Goal: Find specific page/section: Find specific page/section

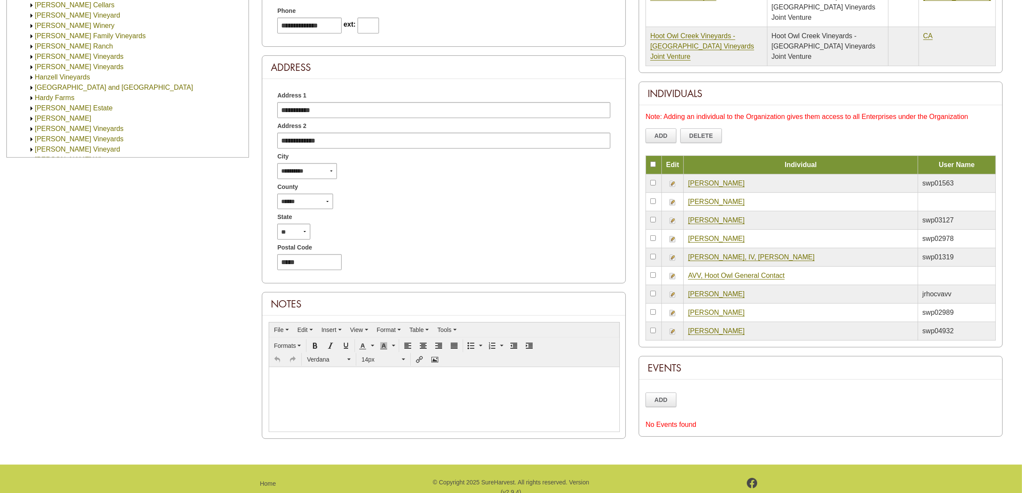
scroll to position [953, 0]
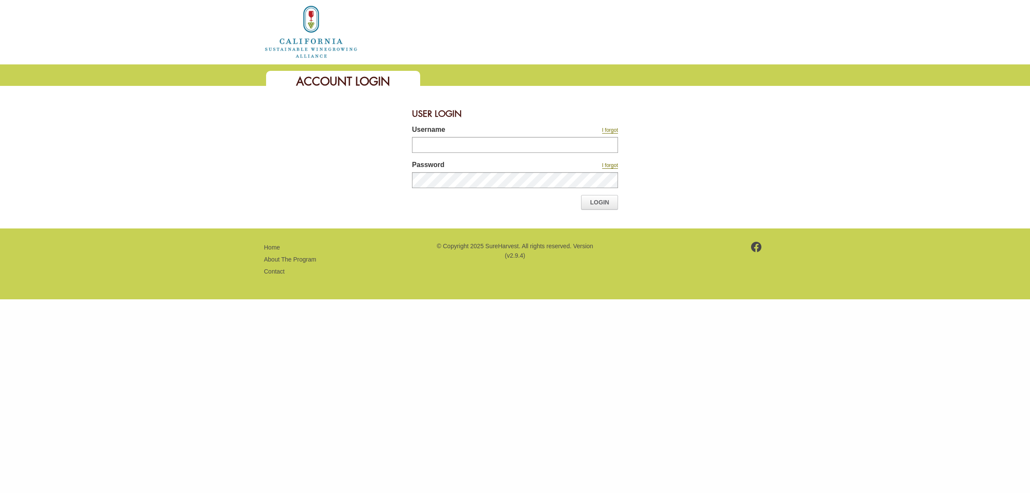
type input "*******"
click at [604, 203] on link "Login" at bounding box center [599, 202] width 37 height 15
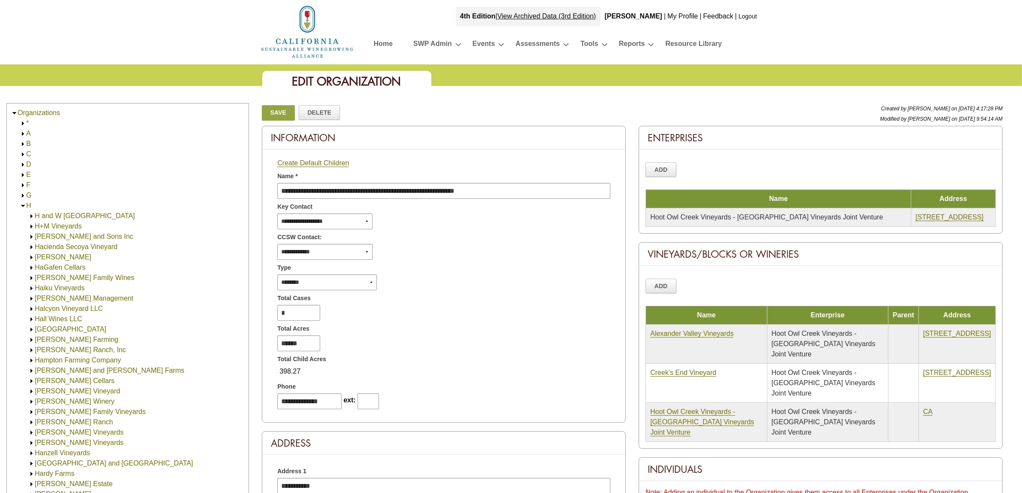
click at [20, 203] on img at bounding box center [23, 206] width 6 height 6
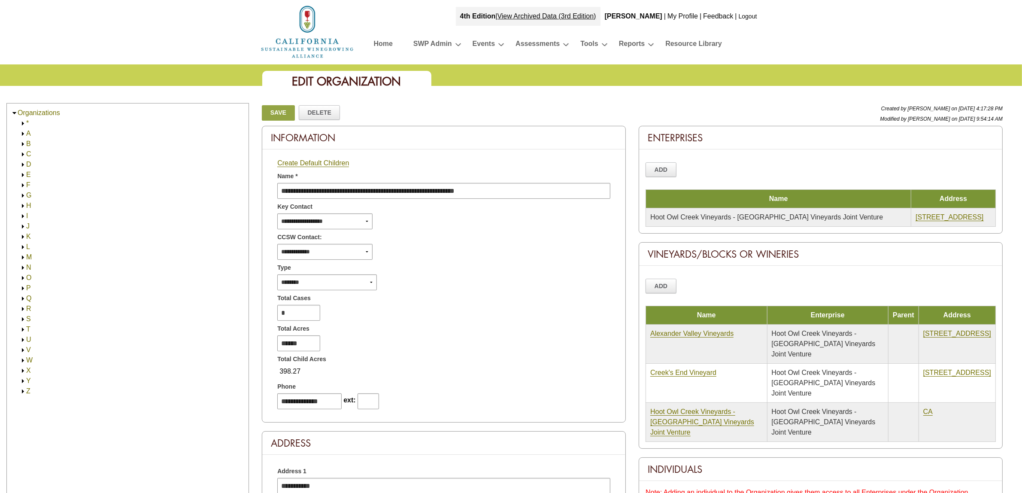
click at [23, 359] on img at bounding box center [23, 360] width 6 height 6
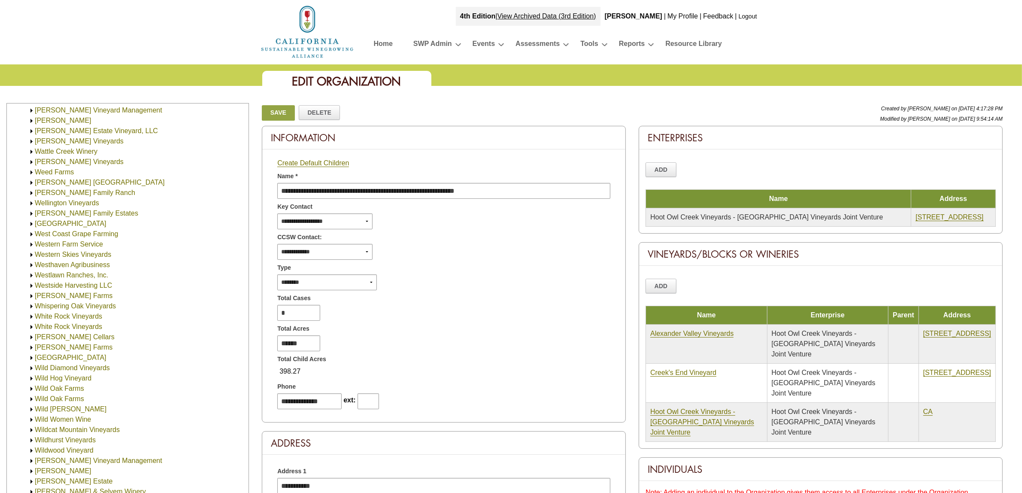
scroll to position [268, 0]
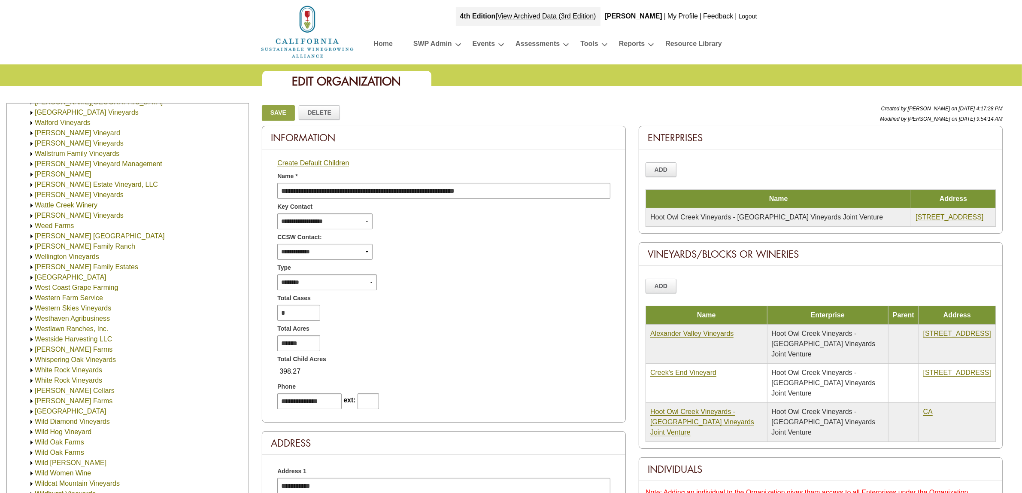
click at [31, 267] on img at bounding box center [31, 267] width 6 height 6
click at [53, 278] on link "[PERSON_NAME] Family Estates" at bounding box center [94, 276] width 103 height 7
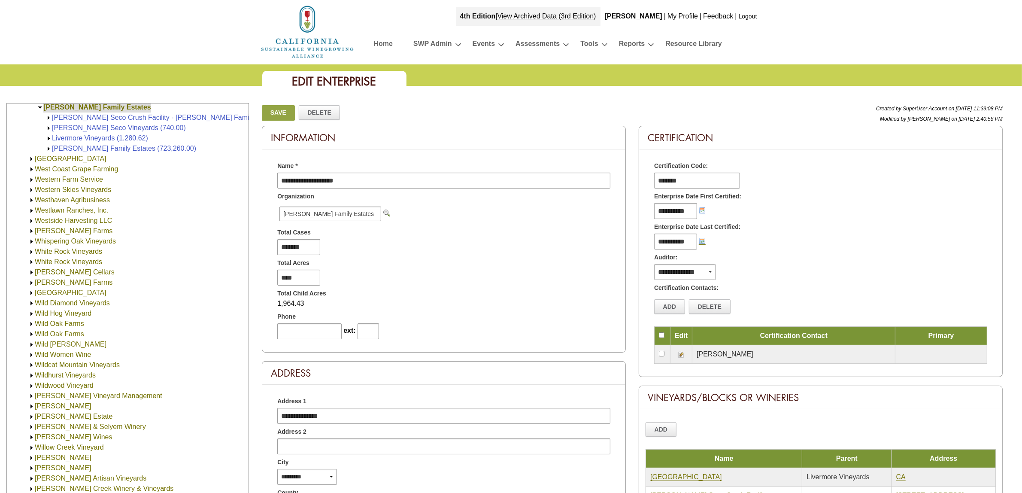
click at [84, 116] on link "[PERSON_NAME] Seco Crush Facility - [PERSON_NAME] Family Estates (0)" at bounding box center [170, 117] width 237 height 7
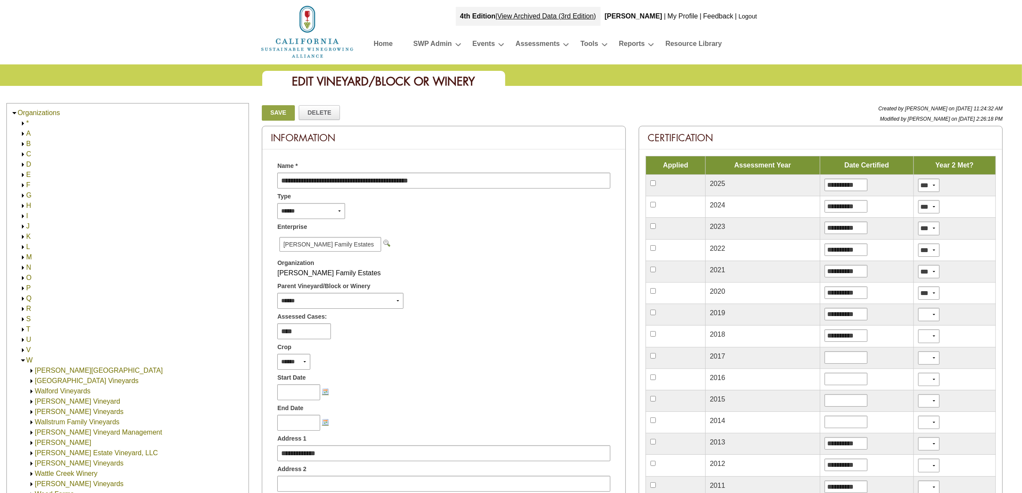
scroll to position [448, 0]
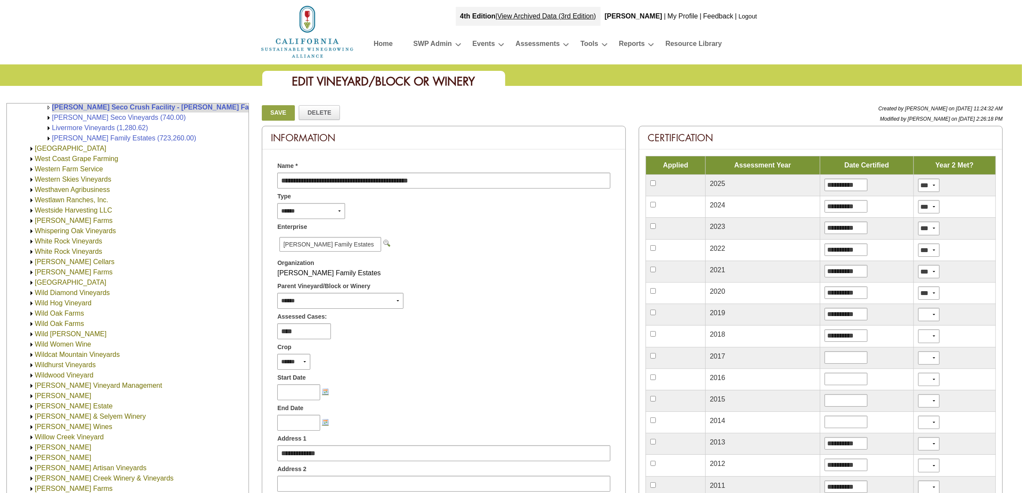
click at [87, 114] on link "[PERSON_NAME] Seco Vineyards (740.00)" at bounding box center [119, 117] width 134 height 7
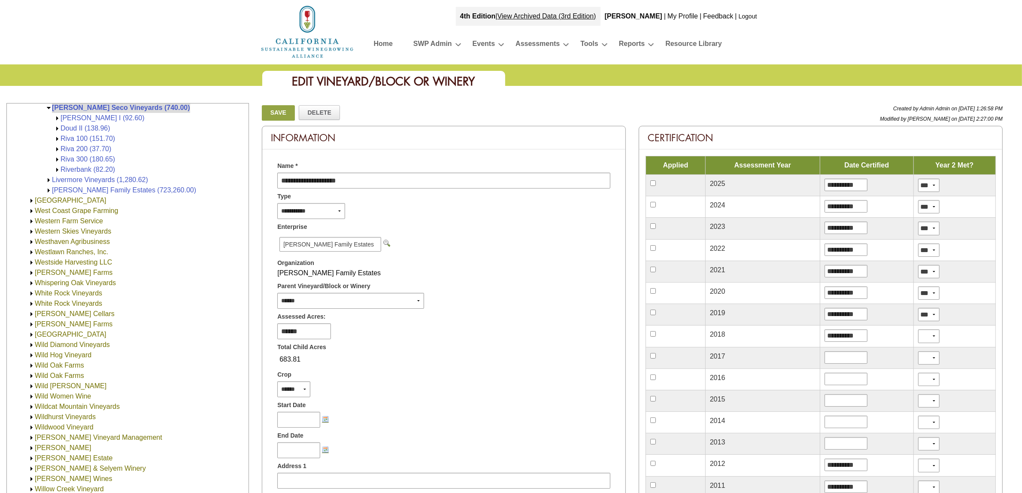
click at [88, 179] on link "Livermore Vineyards (1,280.62)" at bounding box center [100, 179] width 96 height 7
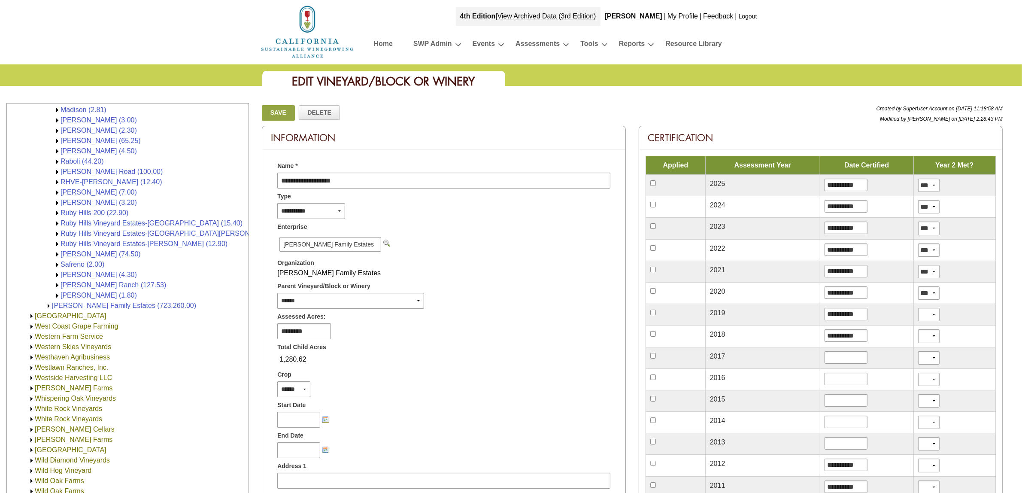
scroll to position [737, 0]
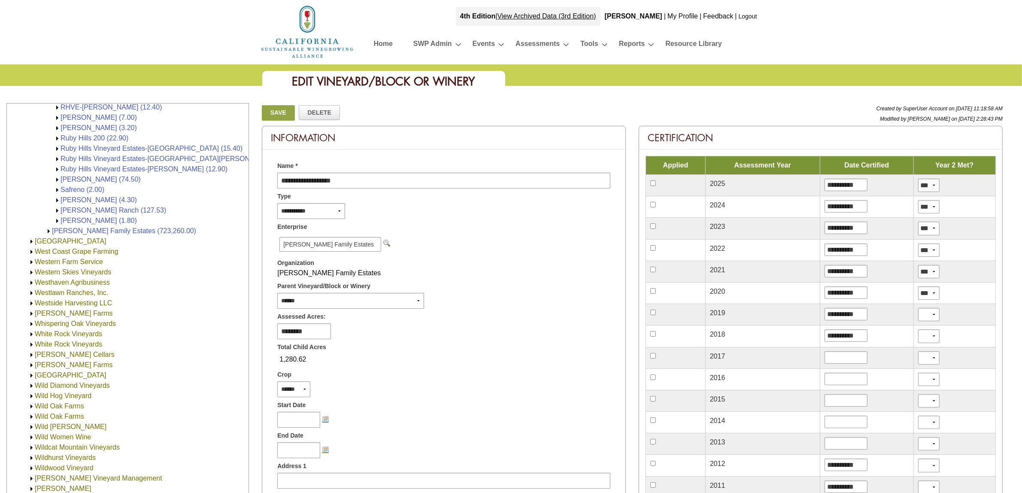
click at [87, 228] on link "[PERSON_NAME] Family Estates (723,260.00)" at bounding box center [124, 230] width 144 height 7
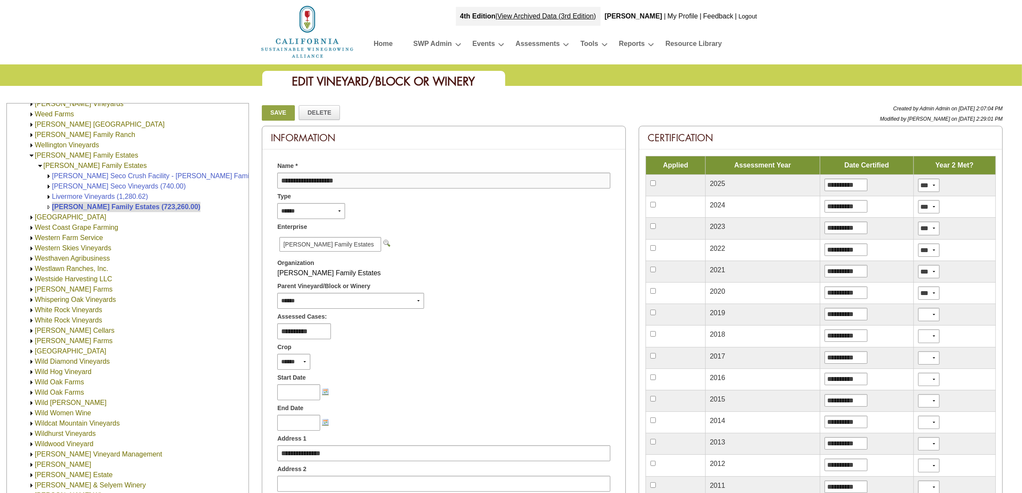
scroll to position [372, 0]
